Goal: Navigation & Orientation: Go to known website

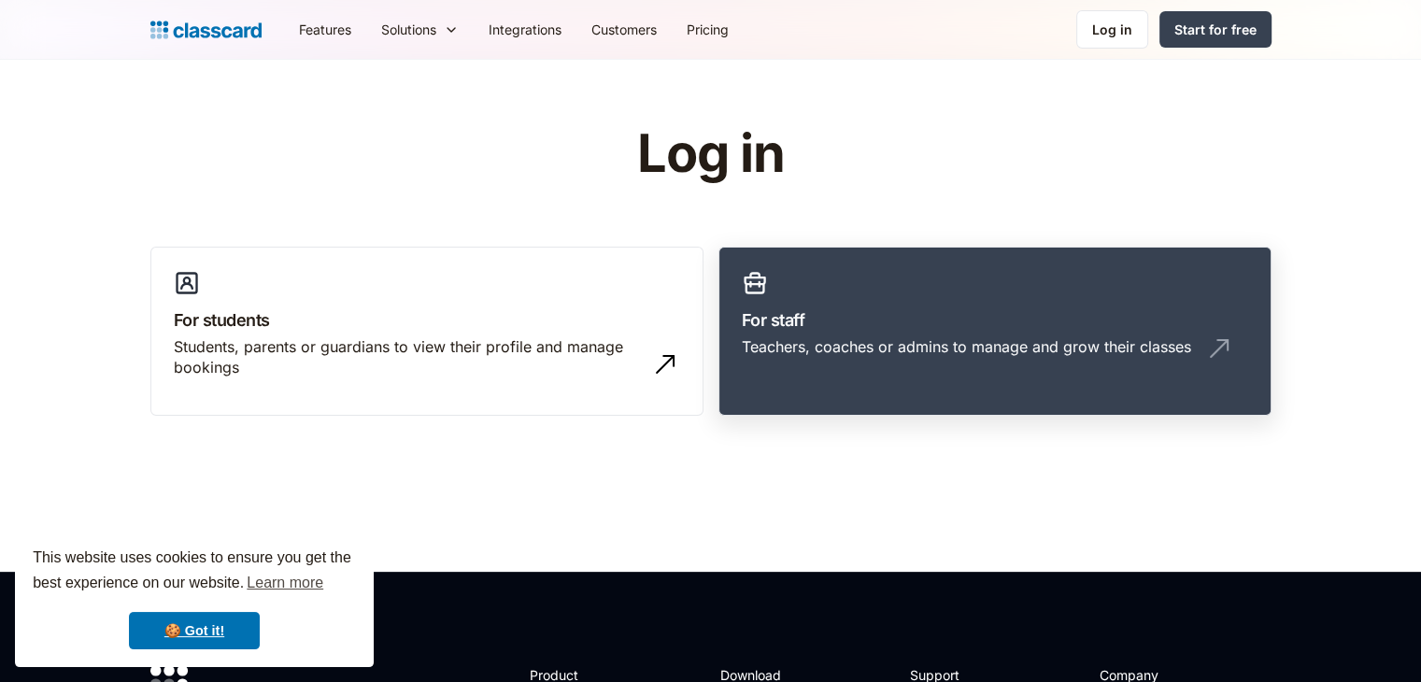
drag, startPoint x: 0, startPoint y: 0, endPoint x: 866, endPoint y: 360, distance: 937.9
click at [866, 360] on div "Teachers, coaches or admins to manage and grow their classes" at bounding box center [995, 354] width 506 height 36
click at [837, 373] on link "For staff Teachers, coaches or admins to manage and grow their classes" at bounding box center [995, 332] width 553 height 170
